Goal: Book appointment/travel/reservation

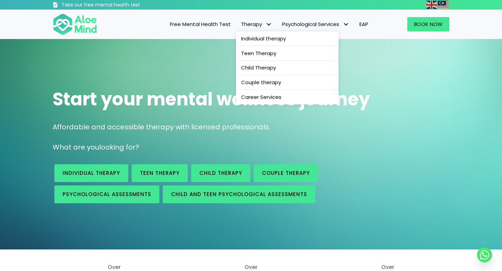
click at [253, 26] on span "Therapy" at bounding box center [256, 24] width 31 height 7
click at [253, 39] on span "Individual therapy" at bounding box center [263, 38] width 45 height 7
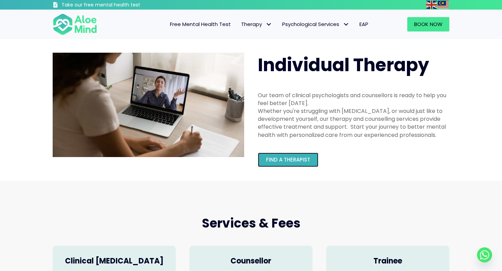
click at [266, 158] on span "Find a therapist" at bounding box center [288, 159] width 44 height 7
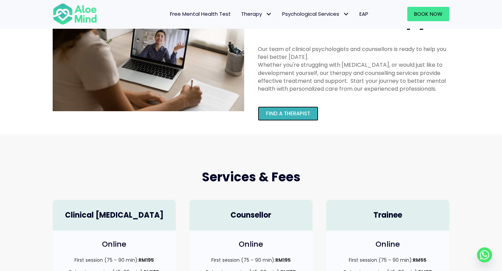
scroll to position [46, 0]
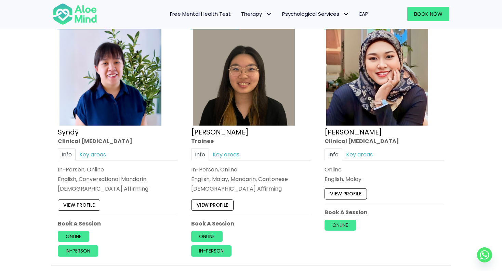
scroll to position [2148, 0]
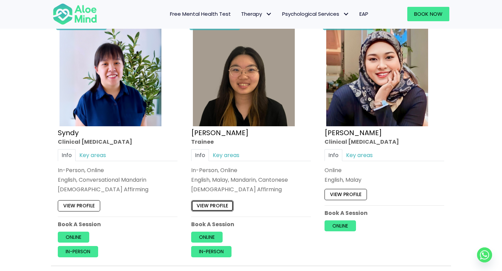
click at [219, 202] on link "View profile" at bounding box center [212, 205] width 42 height 11
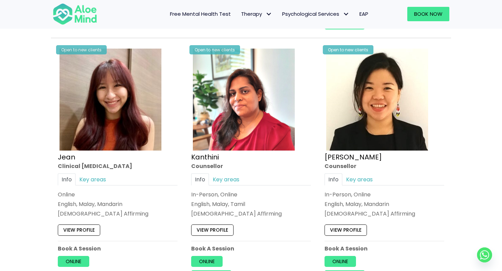
scroll to position [1367, 0]
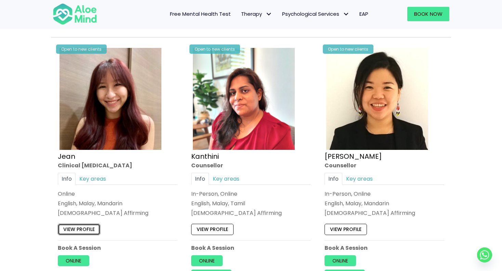
click at [98, 227] on link "View profile" at bounding box center [79, 229] width 42 height 11
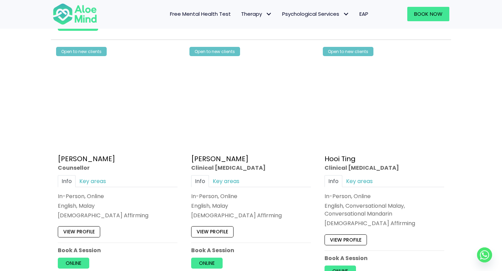
scroll to position [1105, 0]
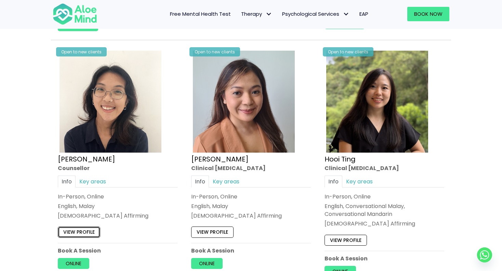
click at [79, 232] on link "View profile" at bounding box center [79, 231] width 42 height 11
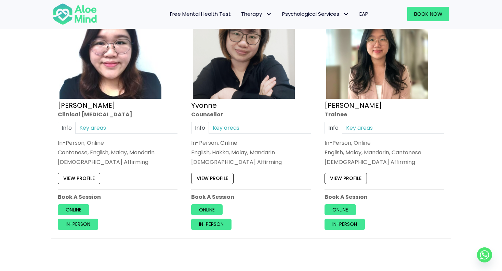
scroll to position [2902, 0]
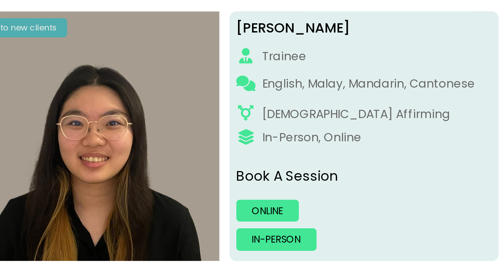
scroll to position [67, 0]
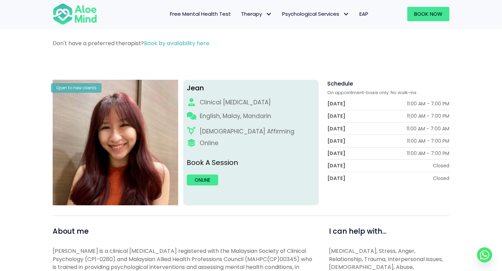
scroll to position [46, 0]
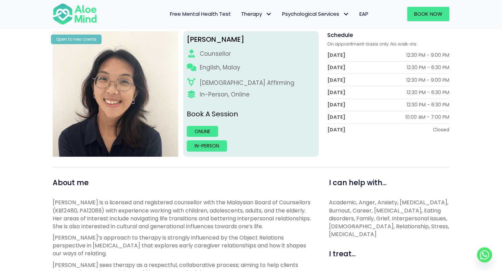
scroll to position [94, 0]
